Goal: Task Accomplishment & Management: Use online tool/utility

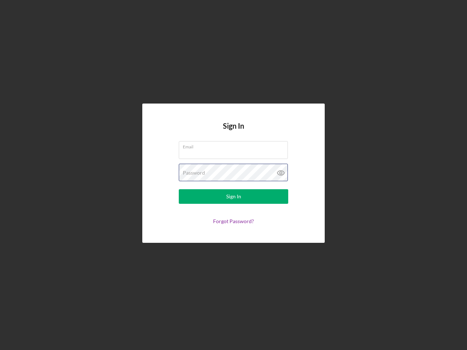
click at [233, 175] on div "Password" at bounding box center [233, 173] width 109 height 18
click at [281, 173] on icon at bounding box center [281, 173] width 18 height 18
